Goal: Task Accomplishment & Management: Manage account settings

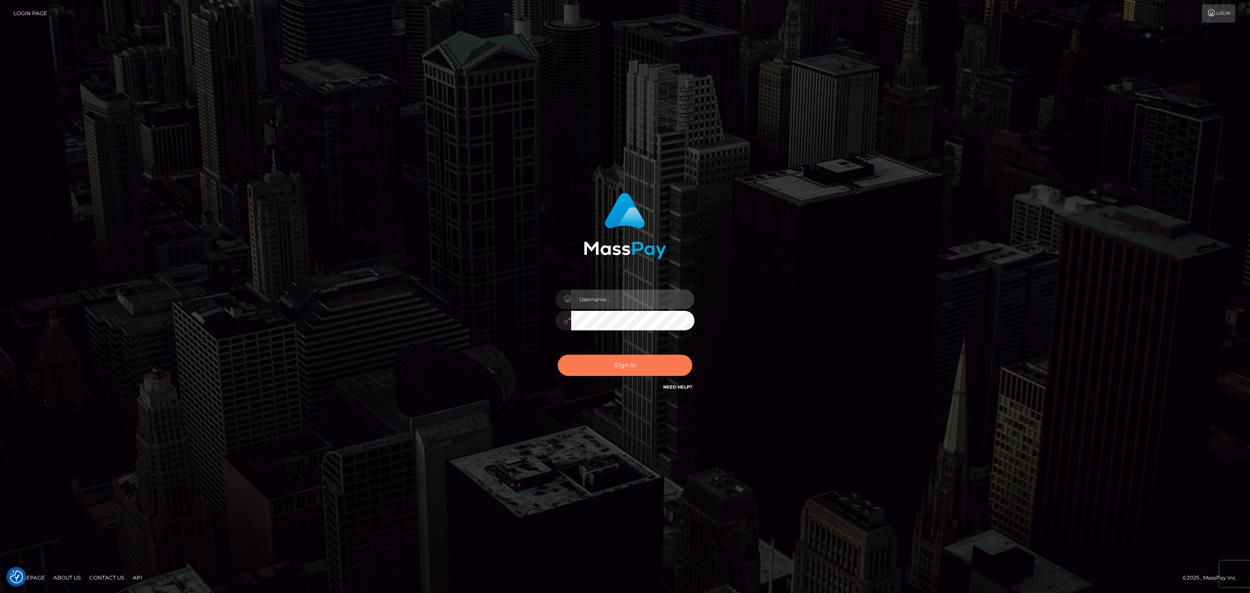
type input "[PERSON_NAME].ace"
click at [624, 361] on button "Sign in" at bounding box center [625, 365] width 135 height 21
click at [663, 284] on div "[PERSON_NAME].ace" at bounding box center [625, 316] width 152 height 66
drag, startPoint x: 662, startPoint y: 293, endPoint x: 668, endPoint y: 290, distance: 6.6
click at [662, 293] on input "sean.ace" at bounding box center [632, 299] width 123 height 20
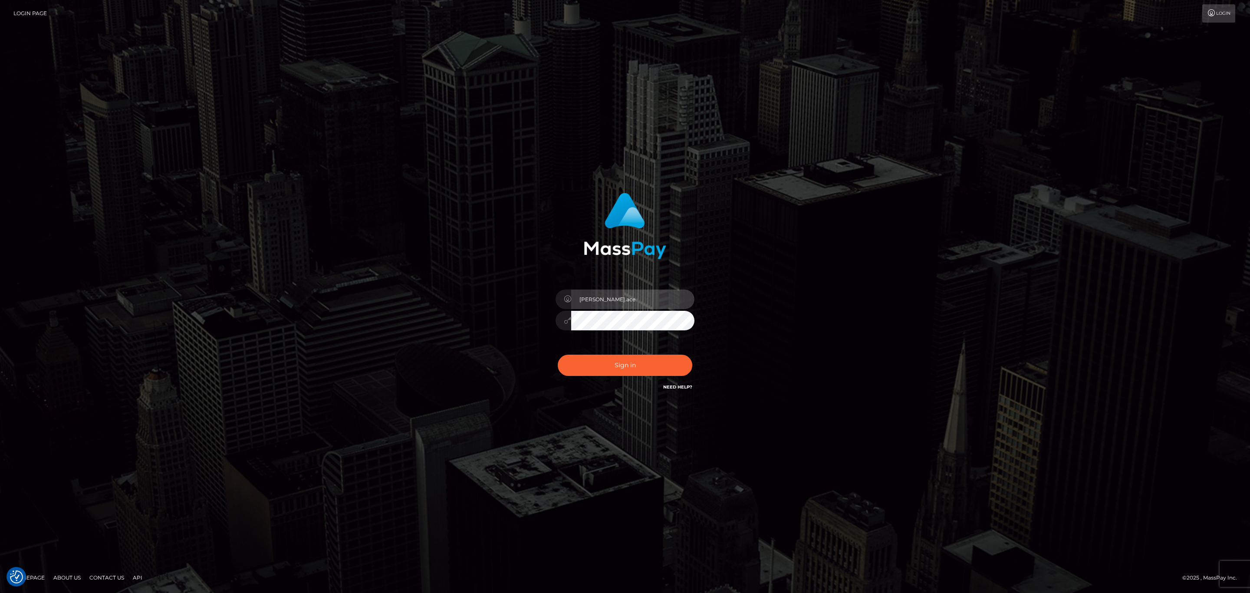
type input "sean.megabonanza"
click at [635, 357] on button "Sign in" at bounding box center [625, 365] width 135 height 21
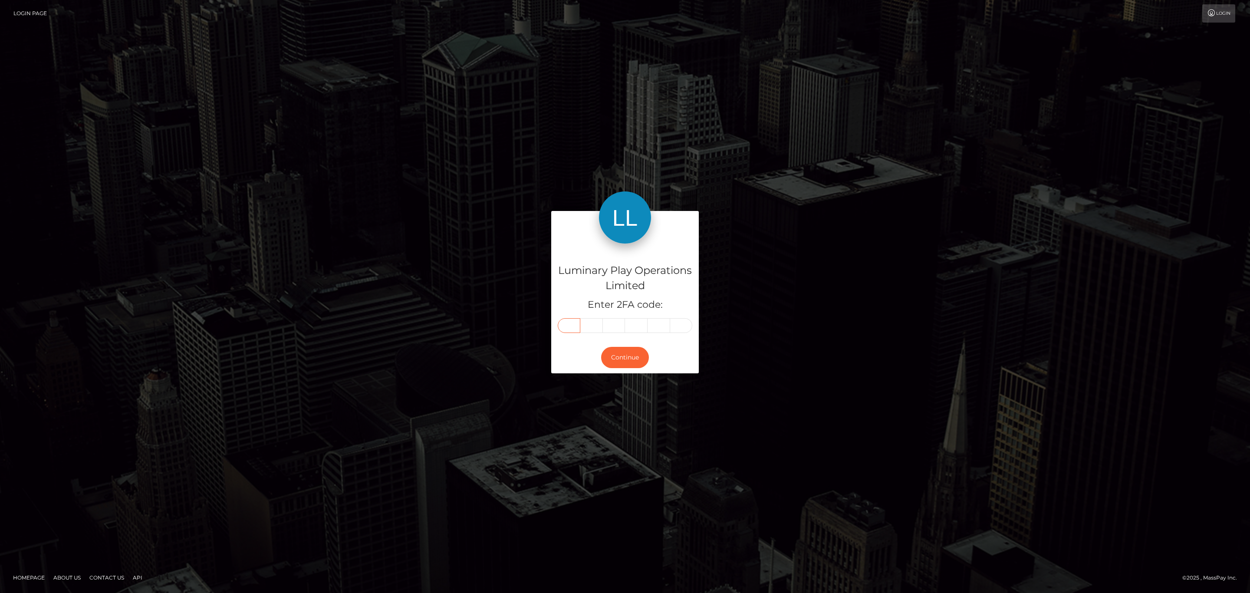
click at [563, 327] on input "text" at bounding box center [569, 325] width 23 height 15
paste input "3"
type input "3"
type input "9"
type input "7"
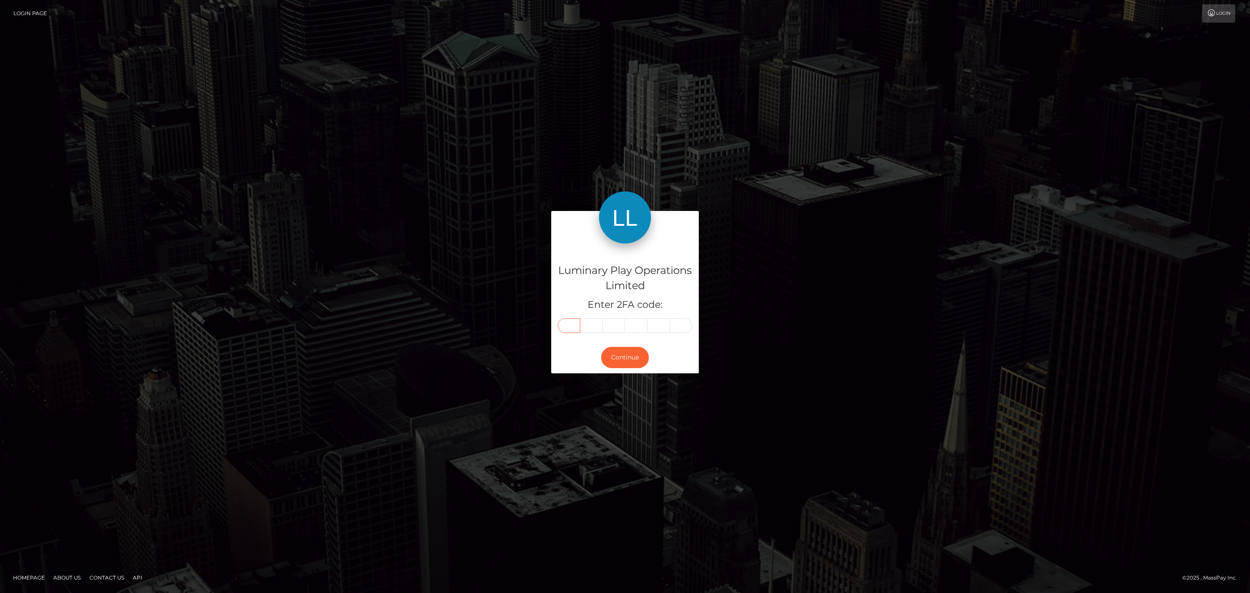
type input "8"
type input "0"
type input "4"
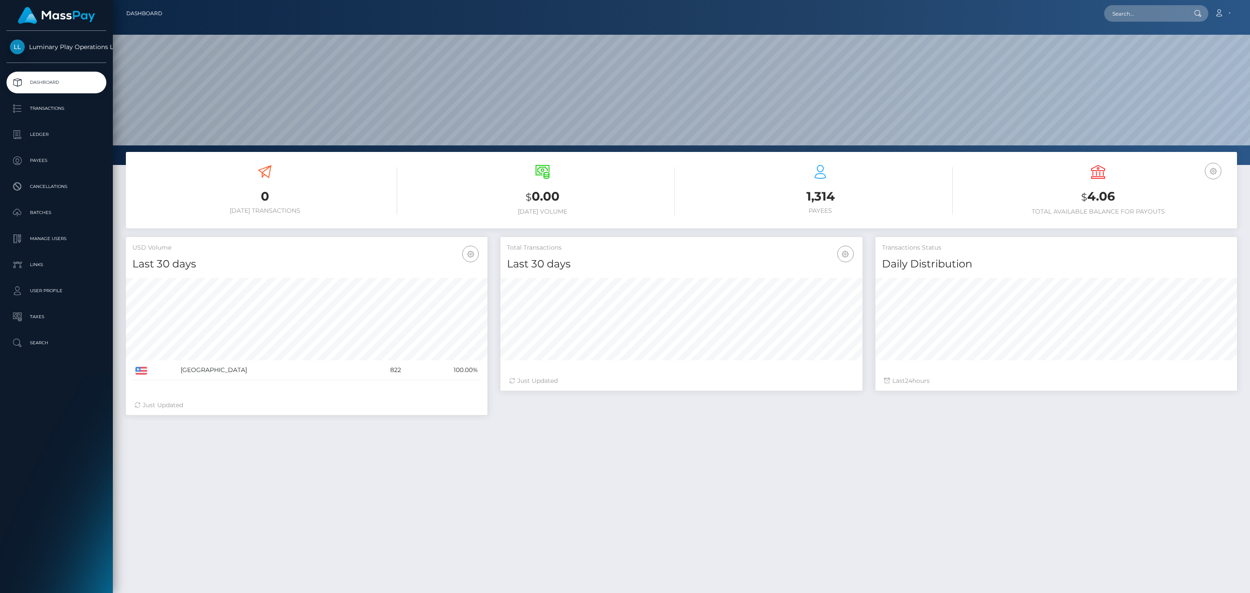
scroll to position [154, 361]
click at [43, 109] on p "Transactions" at bounding box center [56, 108] width 93 height 13
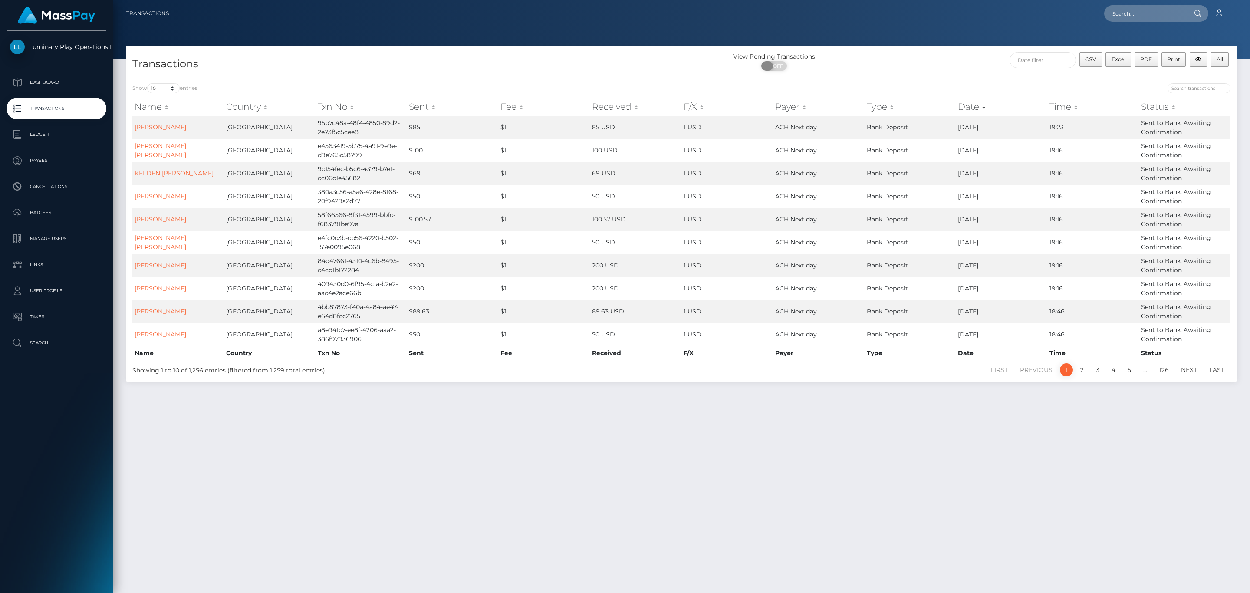
click at [780, 67] on span "OFF" at bounding box center [777, 66] width 22 height 10
checkbox input "true"
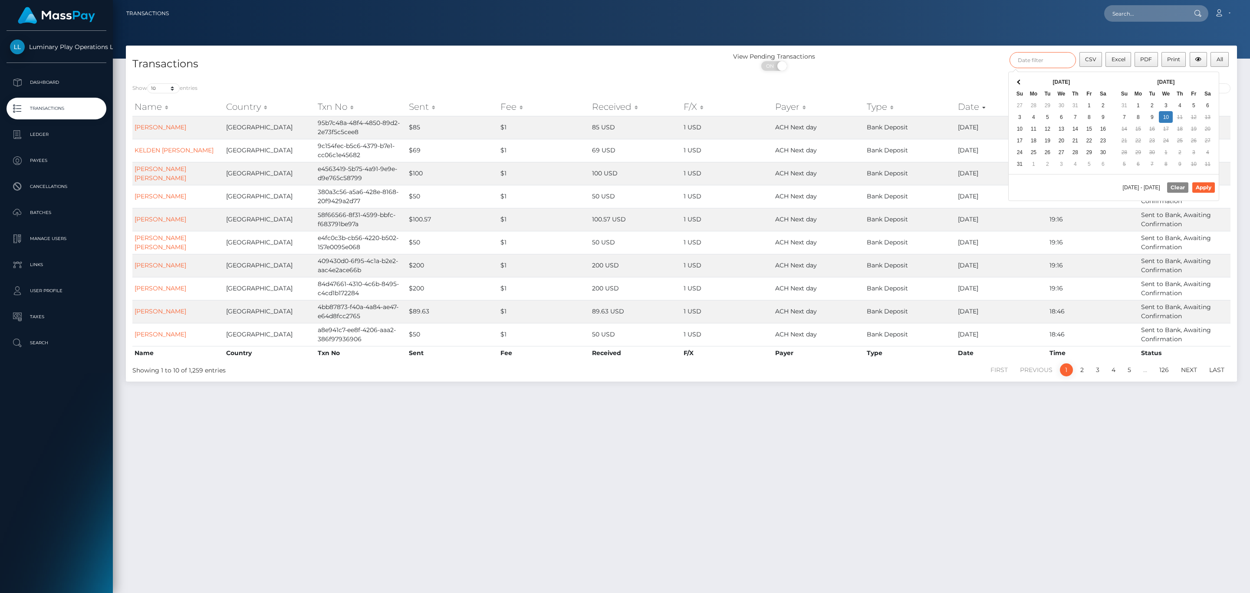
drag, startPoint x: 1021, startPoint y: 59, endPoint x: 1032, endPoint y: 61, distance: 11.6
click at [1021, 59] on input "text" at bounding box center [1042, 60] width 66 height 16
click at [1196, 74] on div "Sep 2025 Su Mo Tu We Th Fr Sa 31 1 2 3 4 5 6 7 8 9 10 11 12 13 14 15 16 17 18 1…" at bounding box center [1165, 123] width 105 height 102
click at [1199, 189] on button "Apply" at bounding box center [1203, 187] width 23 height 10
type input "09/01/2025 - 09/10/2025"
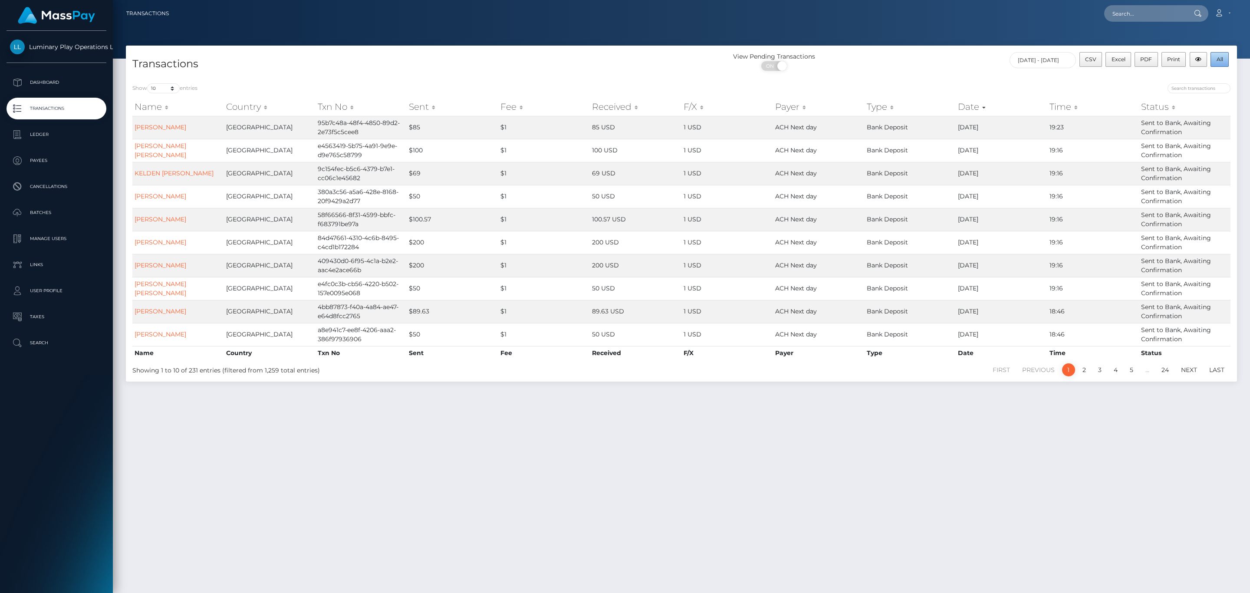
click at [1218, 60] on span "All" at bounding box center [1219, 59] width 7 height 7
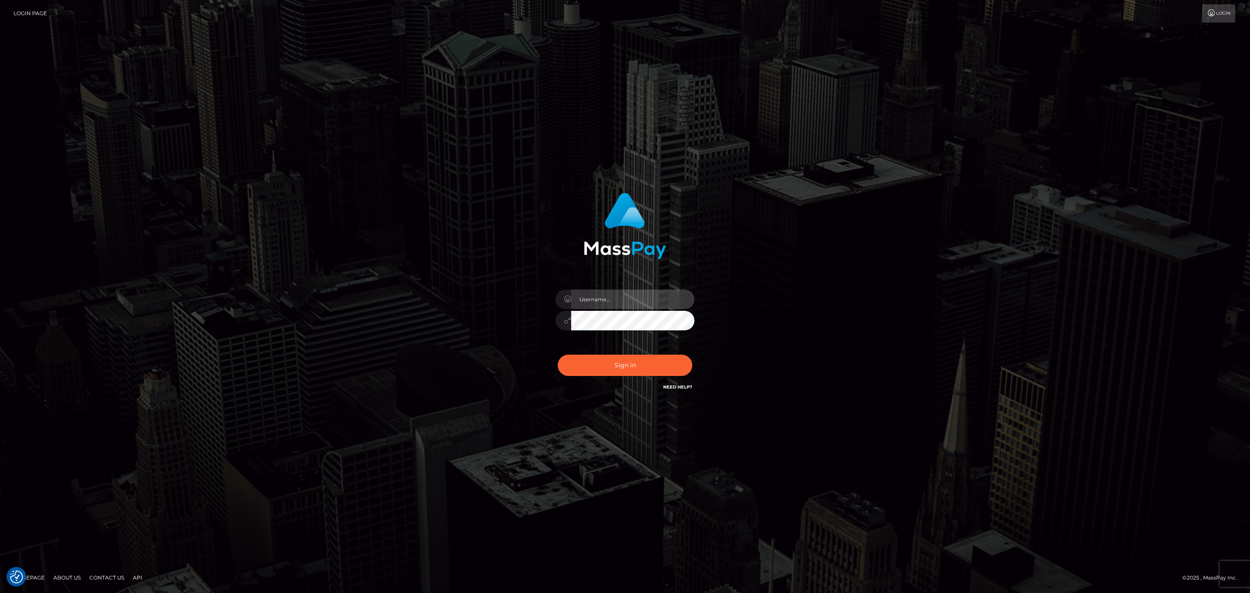
type input "[PERSON_NAME].megabonanza"
click at [662, 295] on input "sean.megabonanza" at bounding box center [632, 299] width 123 height 20
click at [620, 363] on button "Sign in" at bounding box center [625, 365] width 135 height 21
type input "sean.megabonanza"
click at [640, 362] on button "Sign in" at bounding box center [625, 365] width 135 height 21
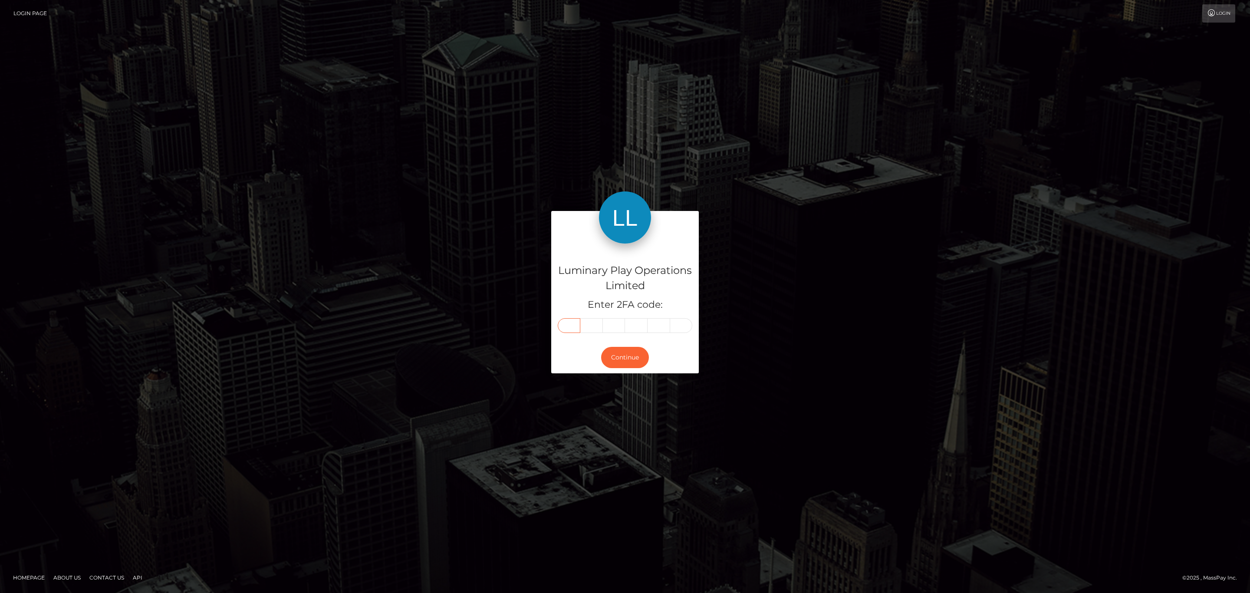
click at [565, 325] on input "text" at bounding box center [569, 325] width 23 height 15
paste input "0"
type input "0"
type input "9"
type input "7"
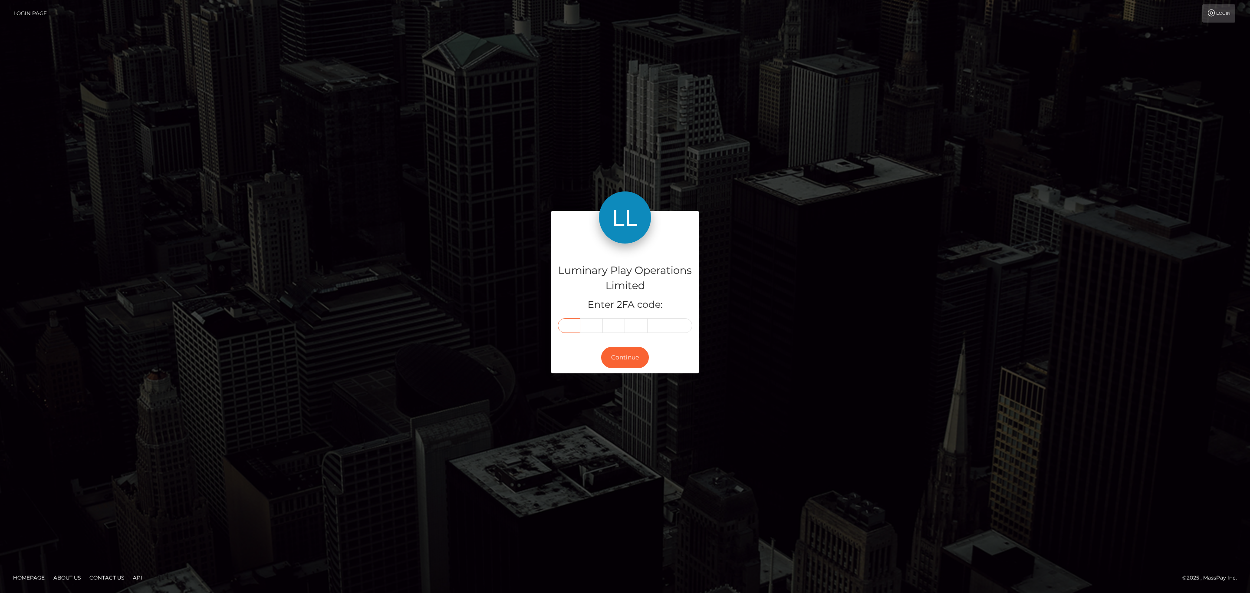
type input "5"
type input "9"
type input "4"
click at [622, 351] on button "Continue" at bounding box center [625, 357] width 48 height 21
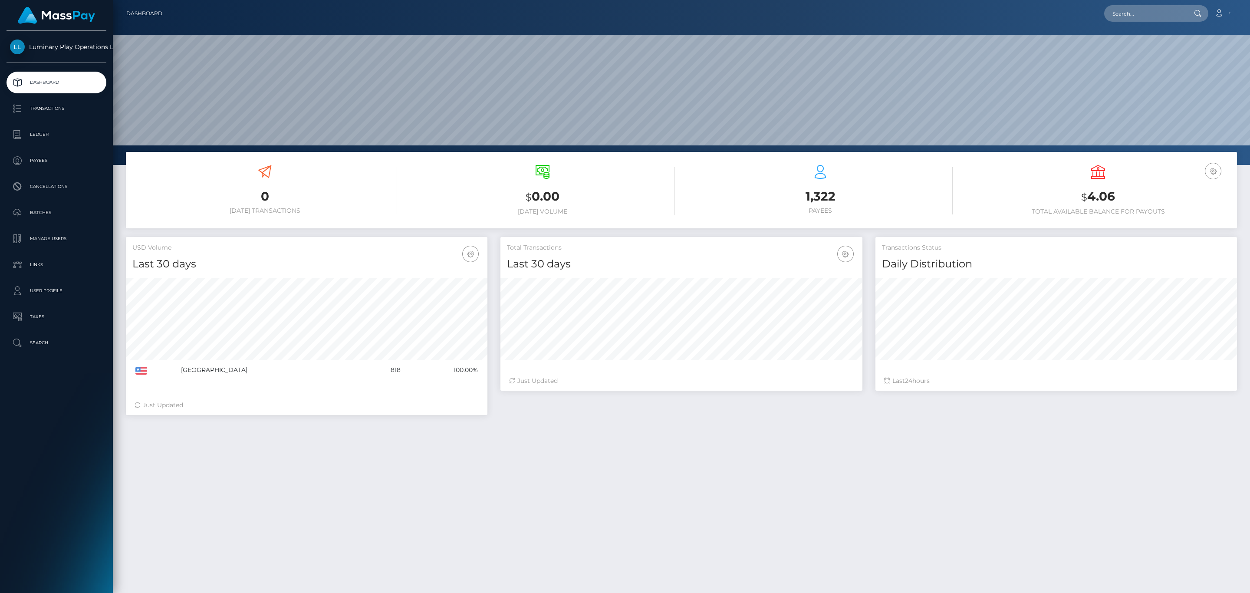
scroll to position [154, 361]
click at [60, 105] on p "Transactions" at bounding box center [56, 108] width 93 height 13
